Goal: Transaction & Acquisition: Register for event/course

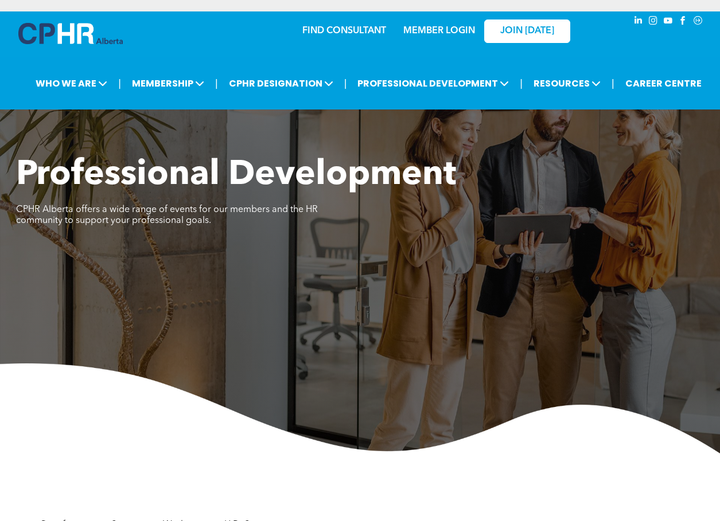
scroll to position [287, 0]
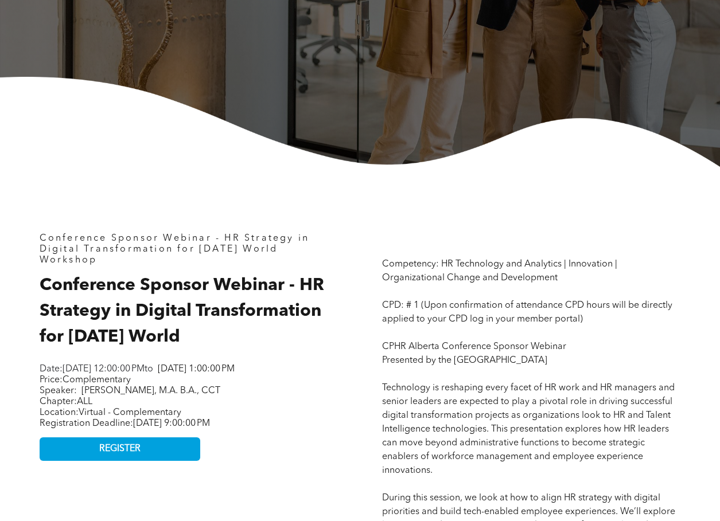
click at [13, 159] on img at bounding box center [360, 122] width 720 height 90
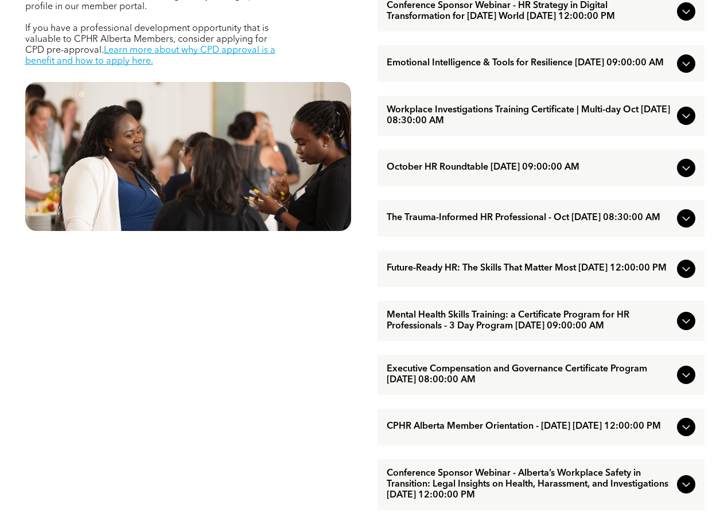
scroll to position [573, 0]
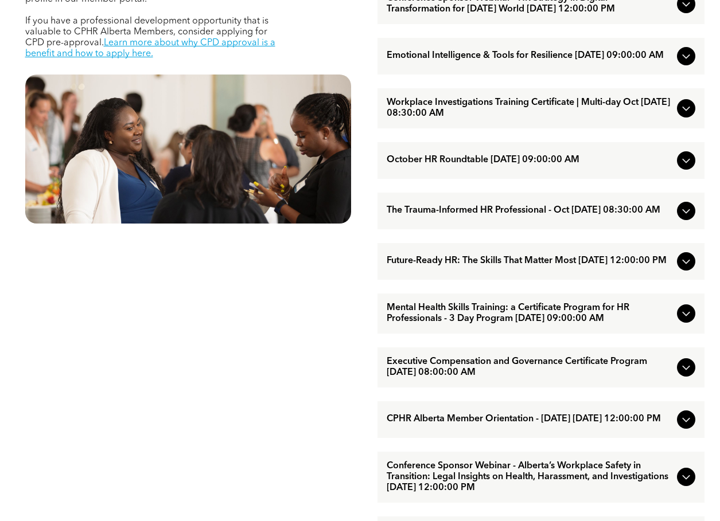
click at [503, 267] on span "Future-Ready HR: The Skills That Matter Most [DATE] 12:00:00 PM" at bounding box center [529, 261] width 286 height 11
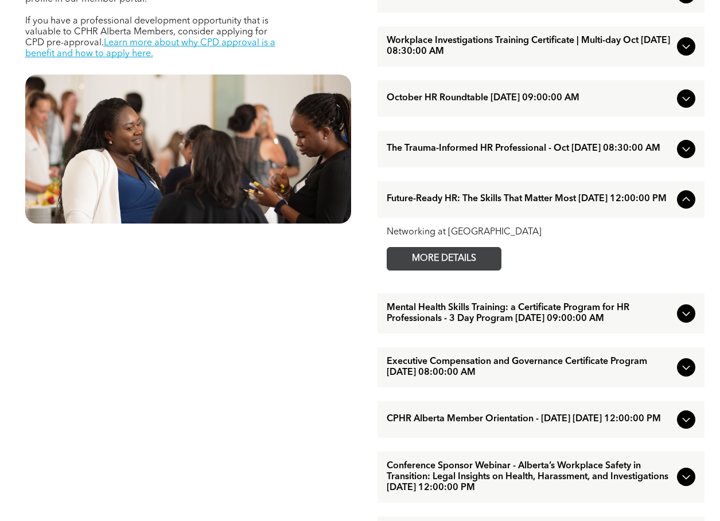
click at [482, 270] on span "MORE DETAILS" at bounding box center [443, 259] width 91 height 22
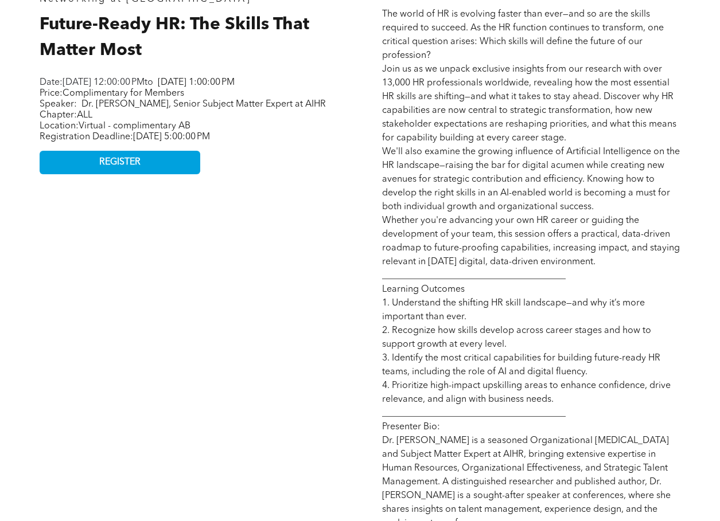
scroll to position [516, 0]
